Goal: Task Accomplishment & Management: Manage account settings

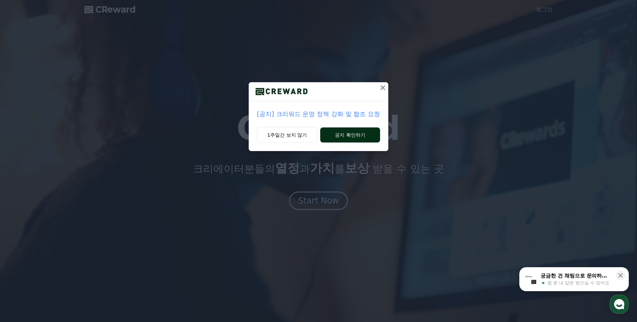
click at [345, 141] on button "공지 확인하기" at bounding box center [350, 134] width 60 height 15
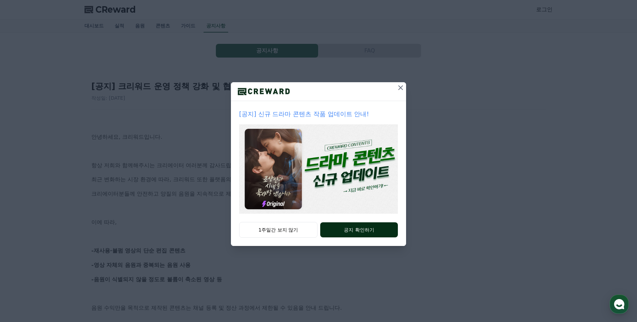
click at [350, 230] on button "공지 확인하기" at bounding box center [359, 229] width 78 height 15
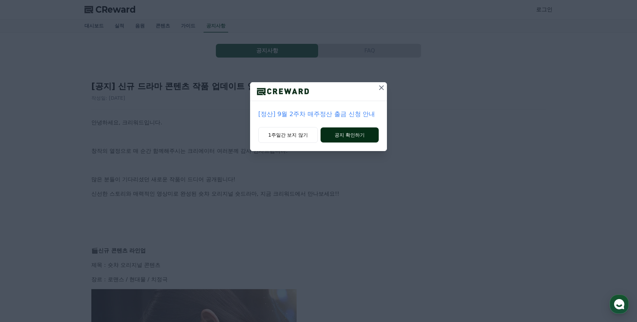
click at [355, 134] on button "공지 확인하기" at bounding box center [350, 134] width 58 height 15
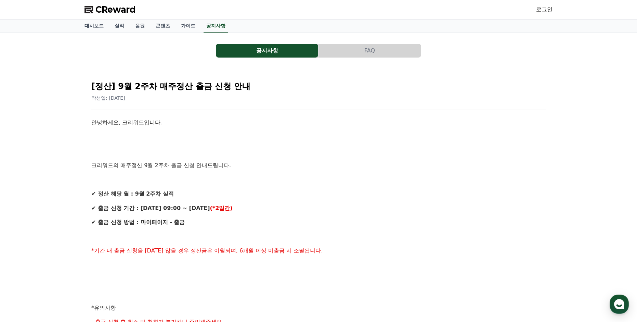
drag, startPoint x: 0, startPoint y: 0, endPoint x: 188, endPoint y: 27, distance: 190.2
click at [188, 27] on div "CReward 로그인 대시보드 실적 음원 콘텐츠 가이드 공지사항 공지사항 FAQ [정산] 9월 2주차 매주정산 출금 신청 안내 작성일: 202…" at bounding box center [318, 314] width 637 height 629
click at [142, 27] on link "음원" at bounding box center [140, 26] width 21 height 13
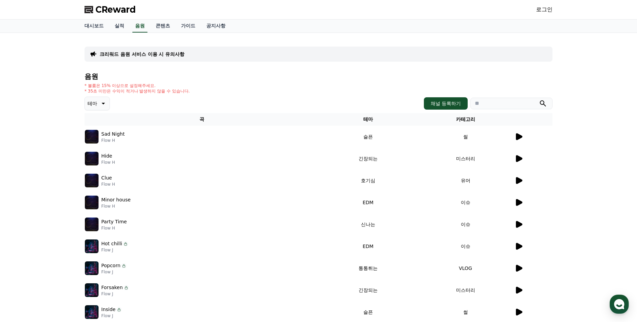
click at [520, 136] on icon at bounding box center [519, 136] width 7 height 7
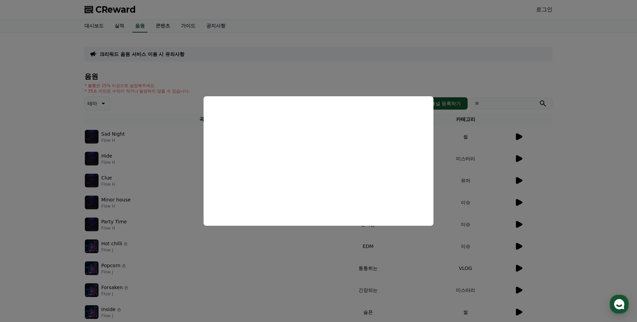
click at [287, 76] on button "close modal" at bounding box center [318, 161] width 637 height 322
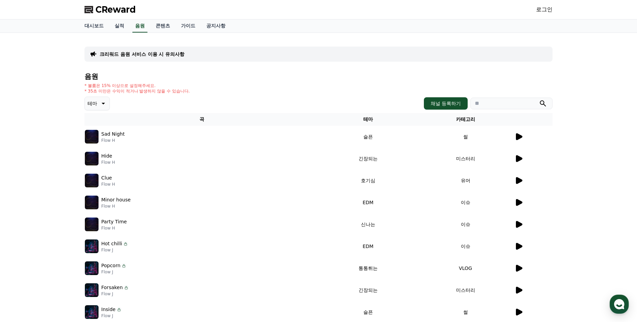
click at [517, 157] on icon at bounding box center [519, 158] width 7 height 7
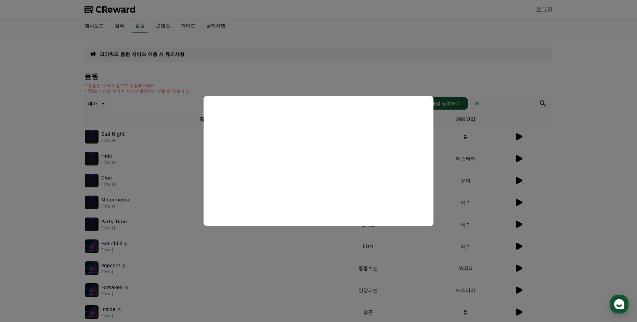
click at [312, 73] on button "close modal" at bounding box center [318, 161] width 637 height 322
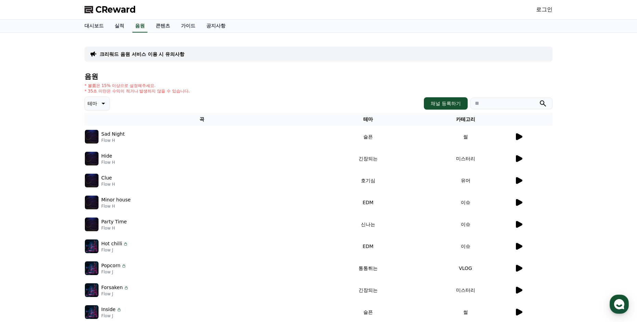
click at [520, 180] on icon at bounding box center [519, 180] width 7 height 7
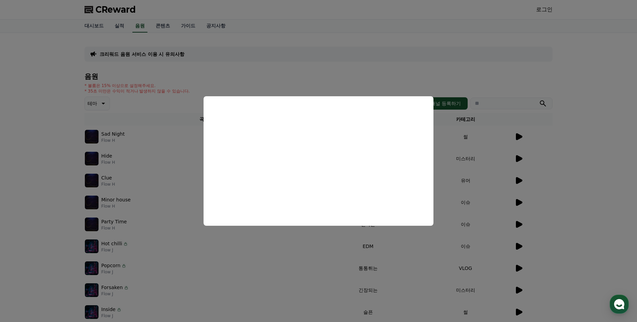
click at [273, 76] on button "close modal" at bounding box center [318, 161] width 637 height 322
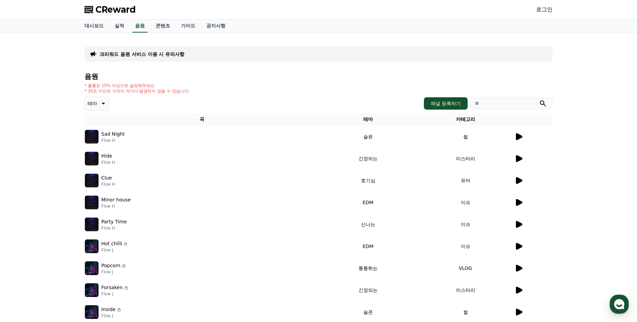
click at [101, 105] on icon at bounding box center [103, 103] width 8 height 8
click at [242, 81] on div "음원 * 볼륨은 15% 이상으로 설정해주세요. * 35초 미만은 수익이 적거나 발생하지 않을 수 있습니다. 테마 테마 전체 환상적인 호기심 어…" at bounding box center [319, 216] width 468 height 286
click at [168, 54] on p "크리워드 음원 서비스 이용 시 유의사항" at bounding box center [142, 54] width 85 height 7
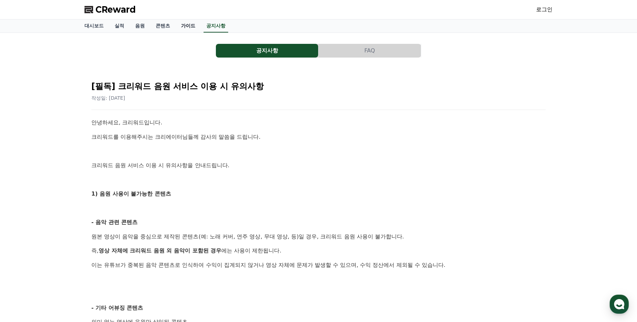
click at [191, 26] on link "가이드" at bounding box center [188, 26] width 25 height 13
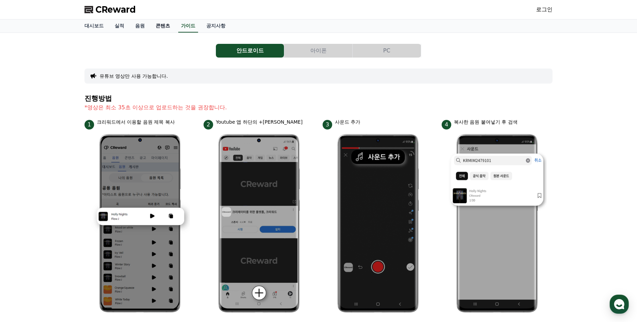
click at [164, 26] on link "콘텐츠" at bounding box center [162, 26] width 25 height 13
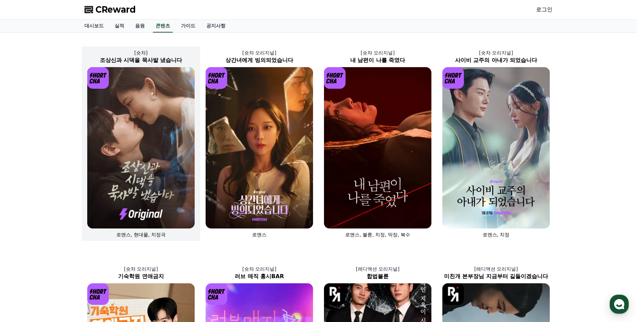
click at [144, 169] on img at bounding box center [140, 147] width 107 height 161
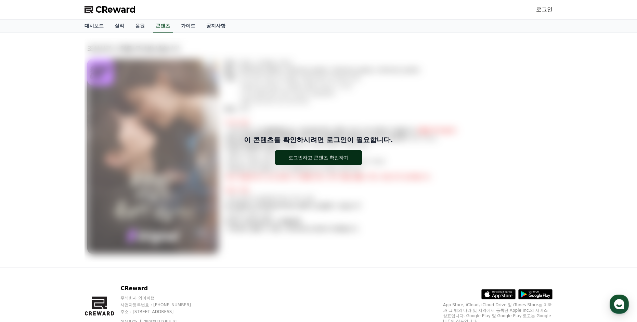
click at [317, 159] on div "로그인하고 콘텐츠 확인하기" at bounding box center [318, 157] width 61 height 7
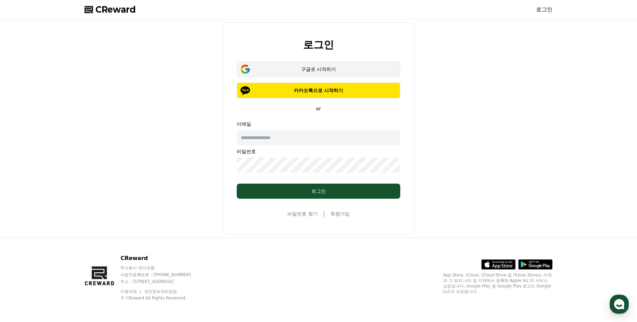
click at [313, 67] on div "구글로 시작하기" at bounding box center [319, 69] width 144 height 7
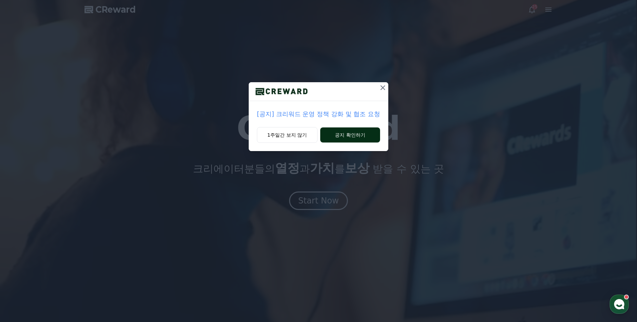
click at [345, 133] on button "공지 확인하기" at bounding box center [350, 134] width 60 height 15
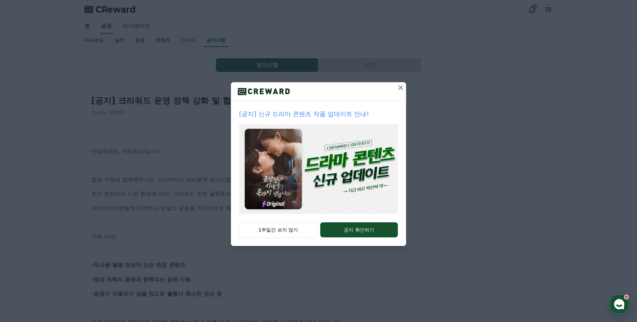
click at [160, 191] on div "[공지] 신규 드라마 콘텐츠 작품 업데이트 안내! 1주일간 보지 않기 공지 확인하기" at bounding box center [318, 128] width 637 height 257
click at [402, 88] on icon at bounding box center [401, 88] width 8 height 8
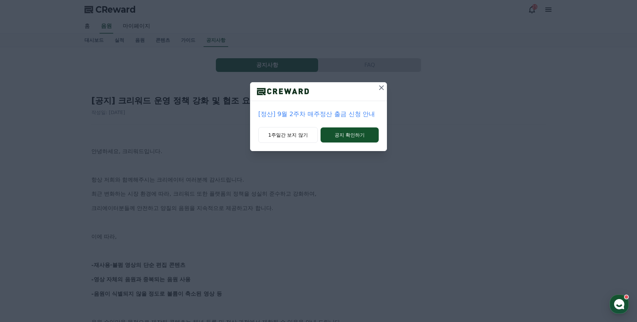
click at [381, 89] on icon at bounding box center [381, 88] width 8 height 8
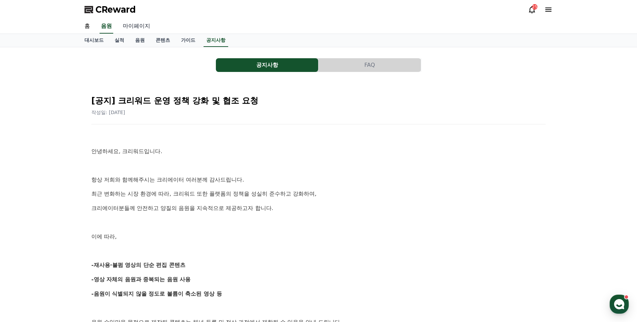
click at [144, 25] on link "마이페이지" at bounding box center [136, 26] width 38 height 14
select select "**********"
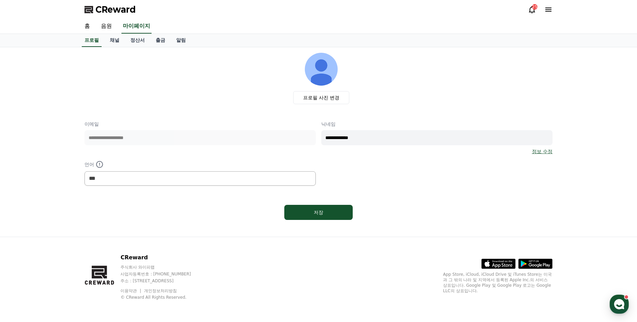
click at [544, 154] on link "정보 수정" at bounding box center [542, 151] width 21 height 7
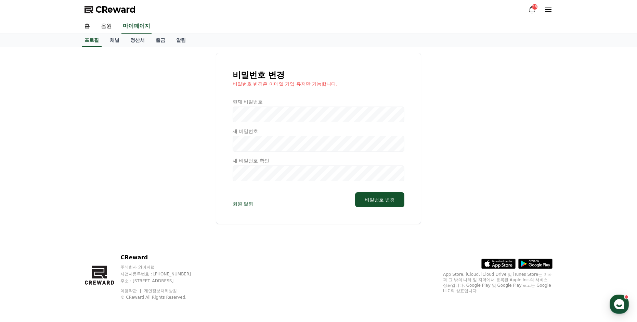
click at [192, 102] on div "비밀번호 변경 비밀번호 변경은 이메일 가입 유저만 가능합니다. 현재 비밀번호 새 비밀번호 새 비밀번호 확인 회원 탈퇴 비밀번호 변경" at bounding box center [319, 138] width 468 height 171
click at [118, 39] on link "채널" at bounding box center [114, 40] width 21 height 13
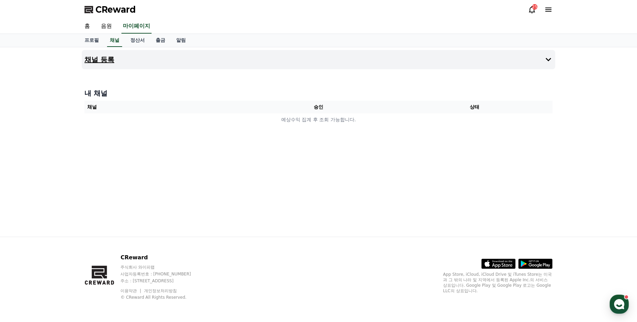
click at [105, 58] on h4 "채널 등록" at bounding box center [100, 60] width 30 height 8
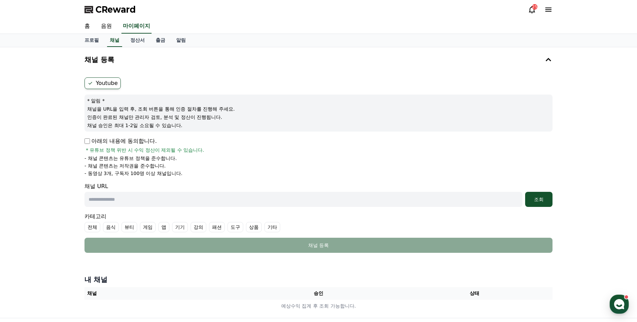
click at [107, 196] on input "text" at bounding box center [304, 199] width 438 height 15
paste input "**********"
type input "**********"
click at [534, 199] on div "조회" at bounding box center [539, 199] width 22 height 7
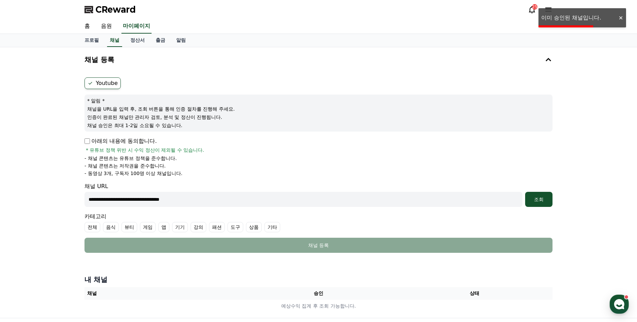
click at [264, 167] on li "- 채널 콘텐츠는 저작권을 준수합니다." at bounding box center [319, 165] width 468 height 7
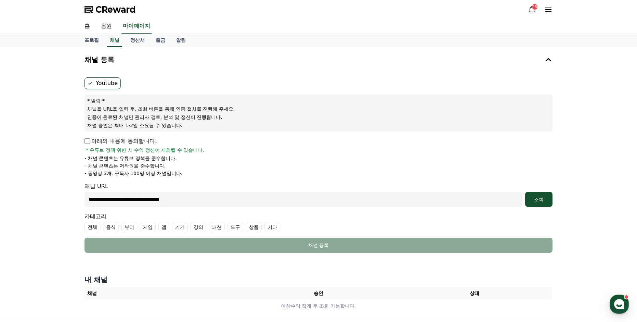
click at [110, 85] on label "Youtube" at bounding box center [103, 83] width 36 height 12
click at [544, 60] on button "채널 등록" at bounding box center [319, 59] width 474 height 19
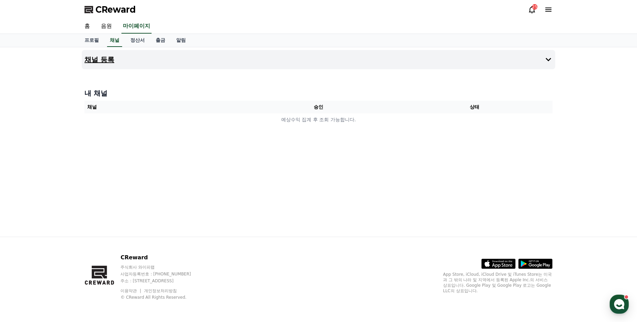
click at [109, 62] on h4 "채널 등록" at bounding box center [100, 60] width 30 height 8
